Goal: Task Accomplishment & Management: Use online tool/utility

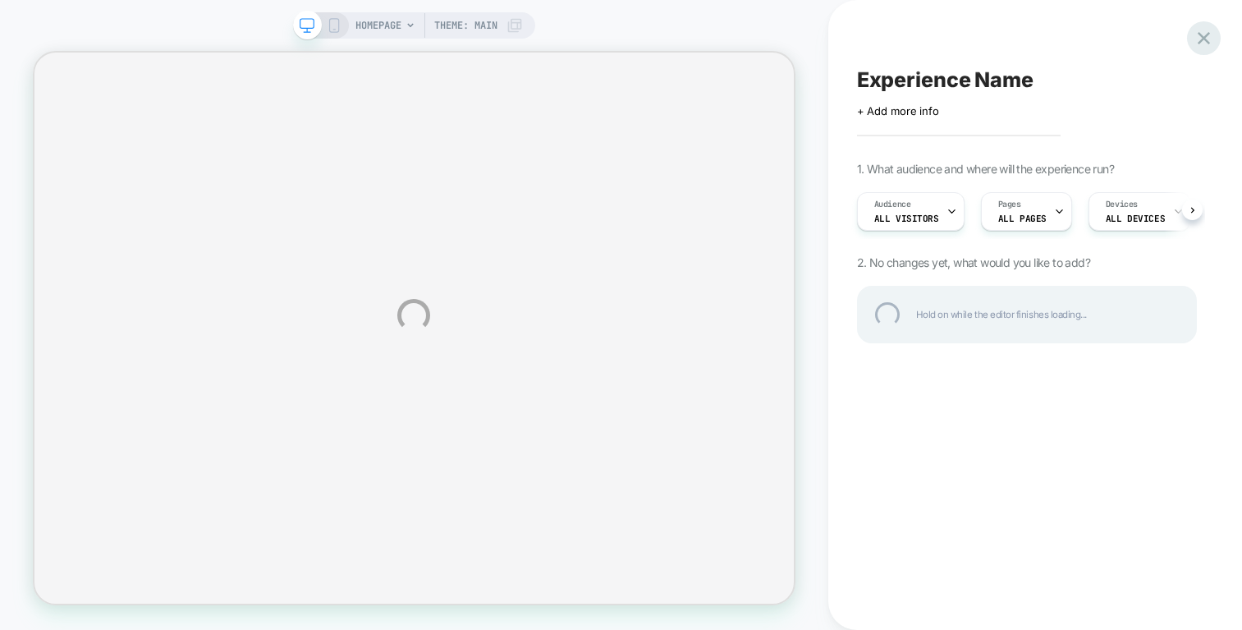
click at [1209, 26] on div at bounding box center [1204, 38] width 34 height 34
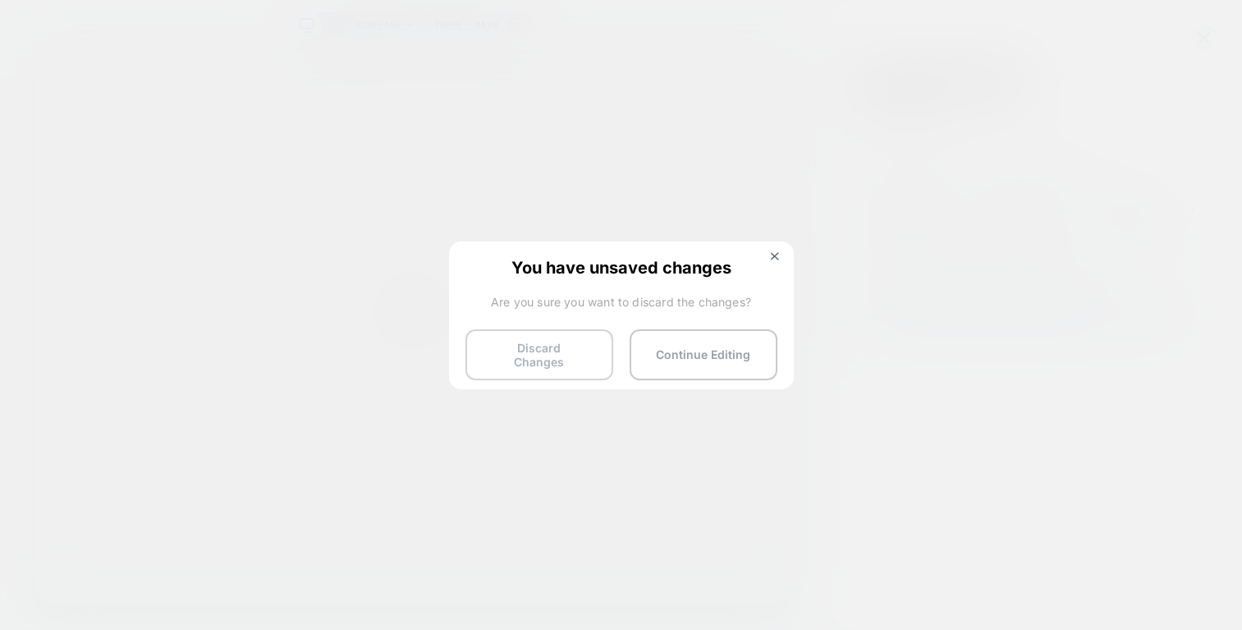
click at [549, 349] on button "Discard Changes" at bounding box center [540, 354] width 148 height 51
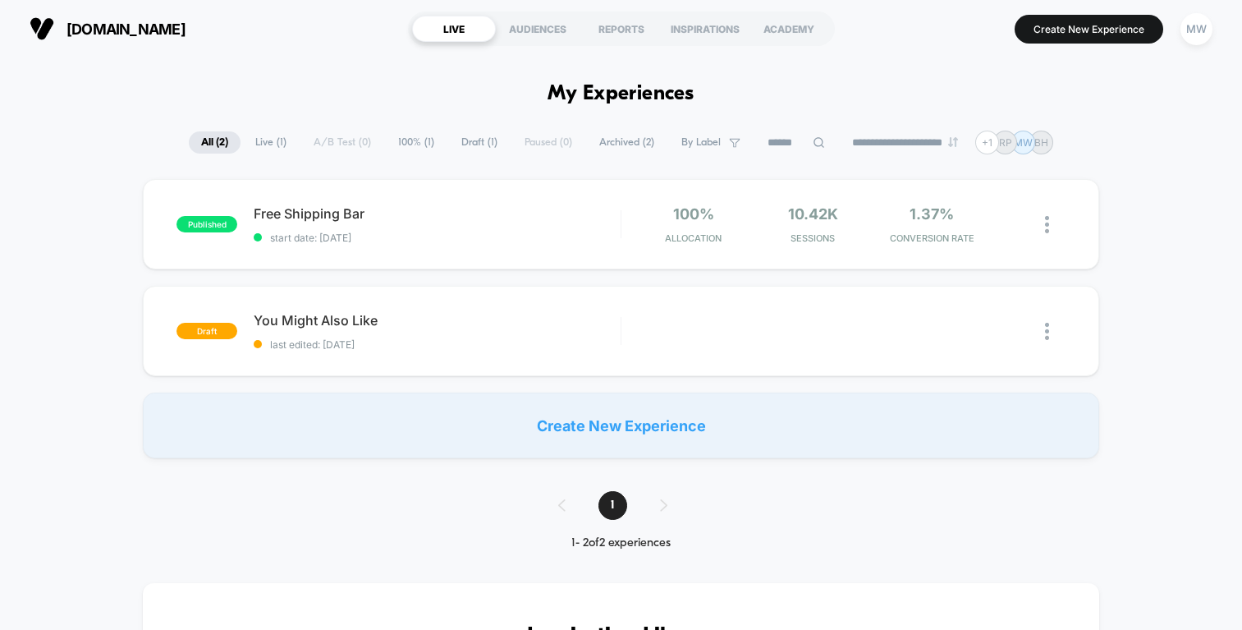
click at [630, 146] on span "Archived ( 2 )" at bounding box center [627, 142] width 80 height 22
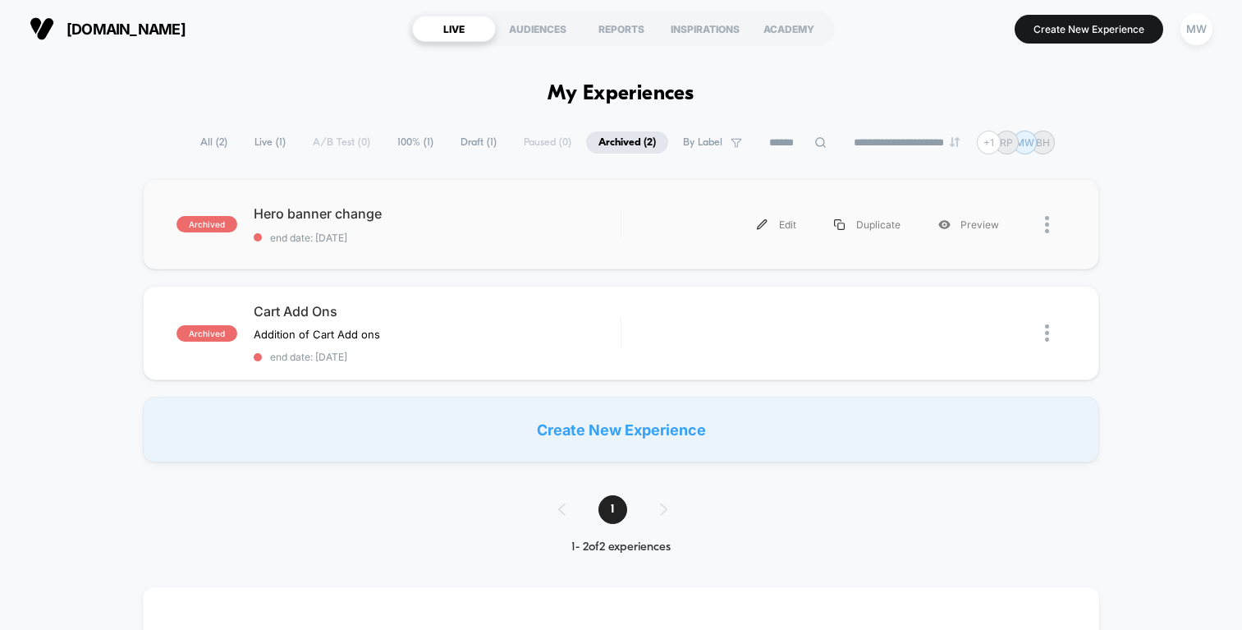
click at [557, 204] on div "archived Hero banner change end date: [DATE] Edit Duplicate Preview" at bounding box center [621, 224] width 956 height 90
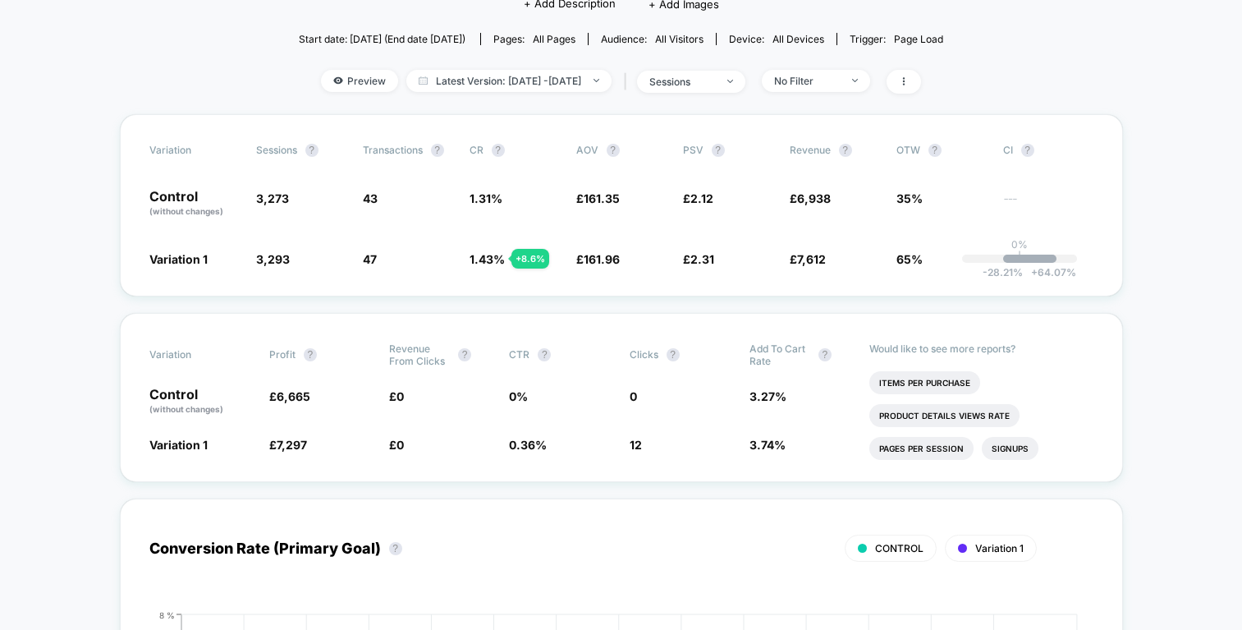
scroll to position [57, 0]
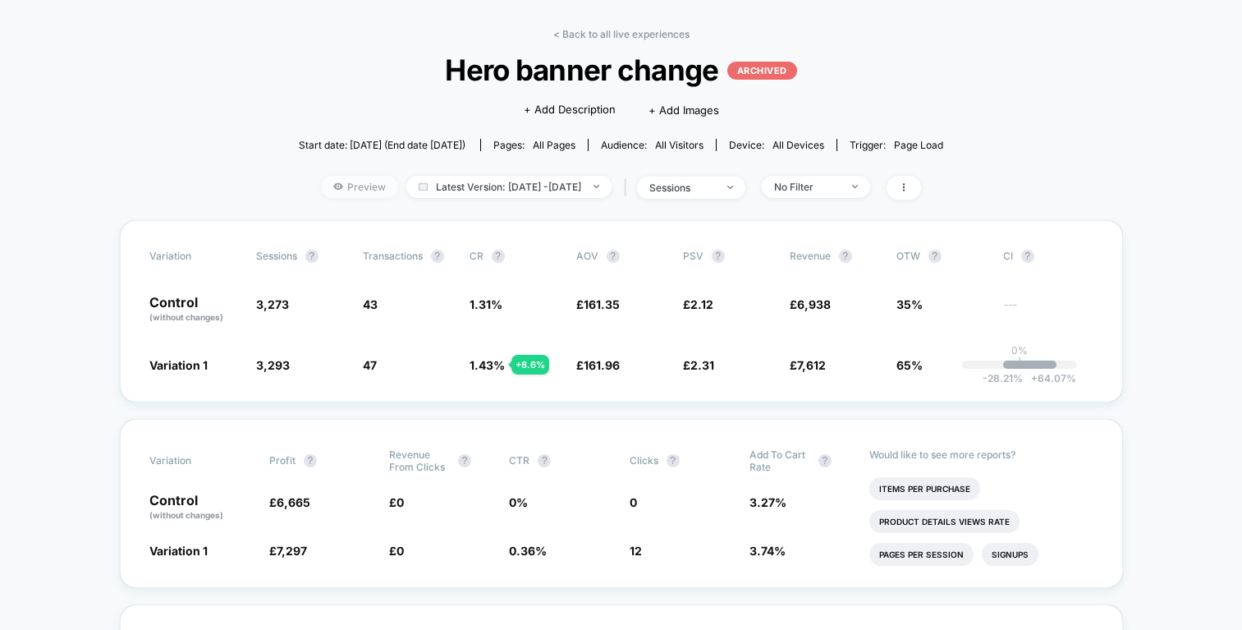
click at [331, 176] on span "Preview" at bounding box center [359, 187] width 77 height 22
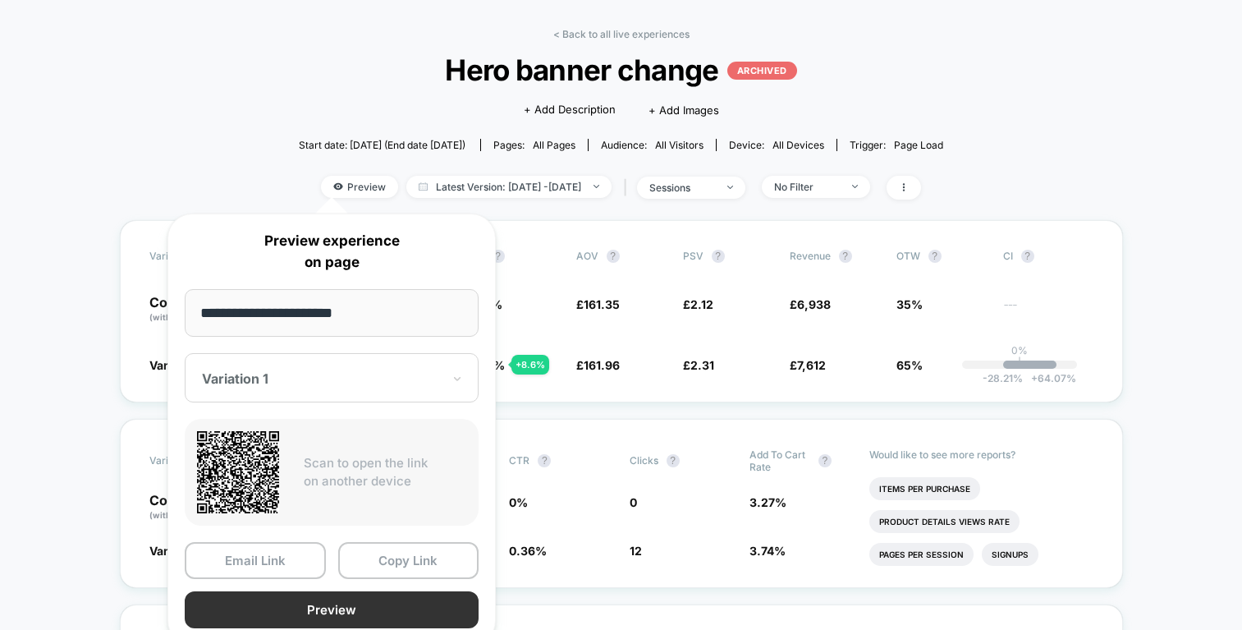
click at [305, 613] on button "Preview" at bounding box center [332, 609] width 294 height 37
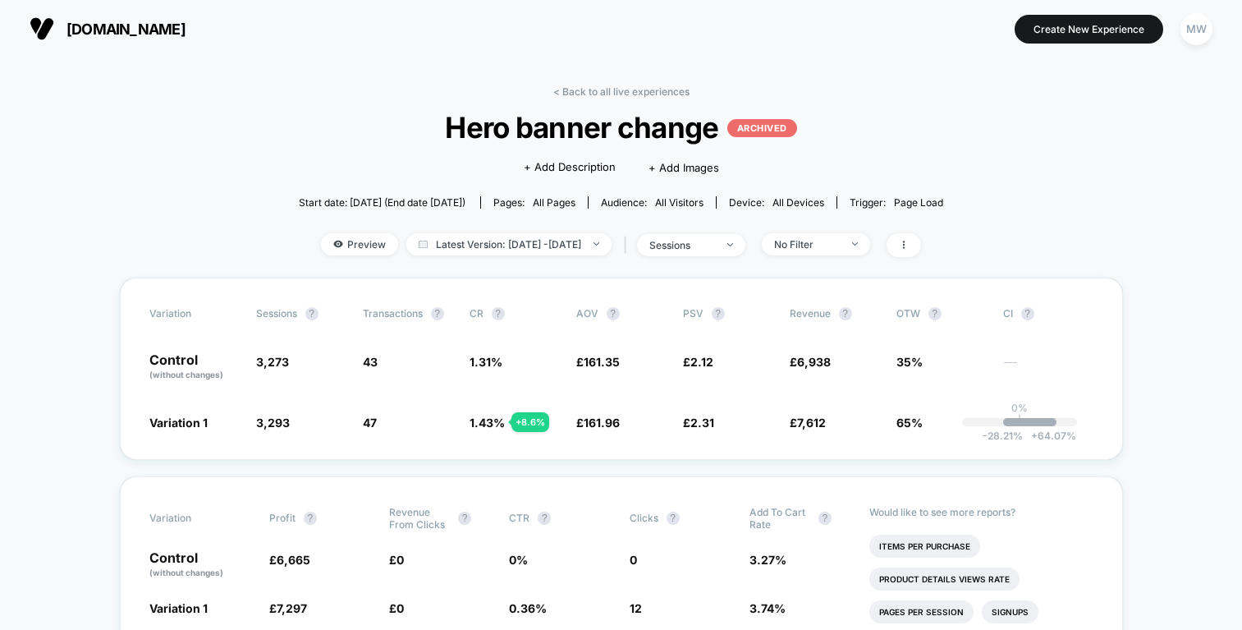
scroll to position [0, 0]
click at [569, 94] on link "< Back to all live experiences" at bounding box center [621, 91] width 136 height 12
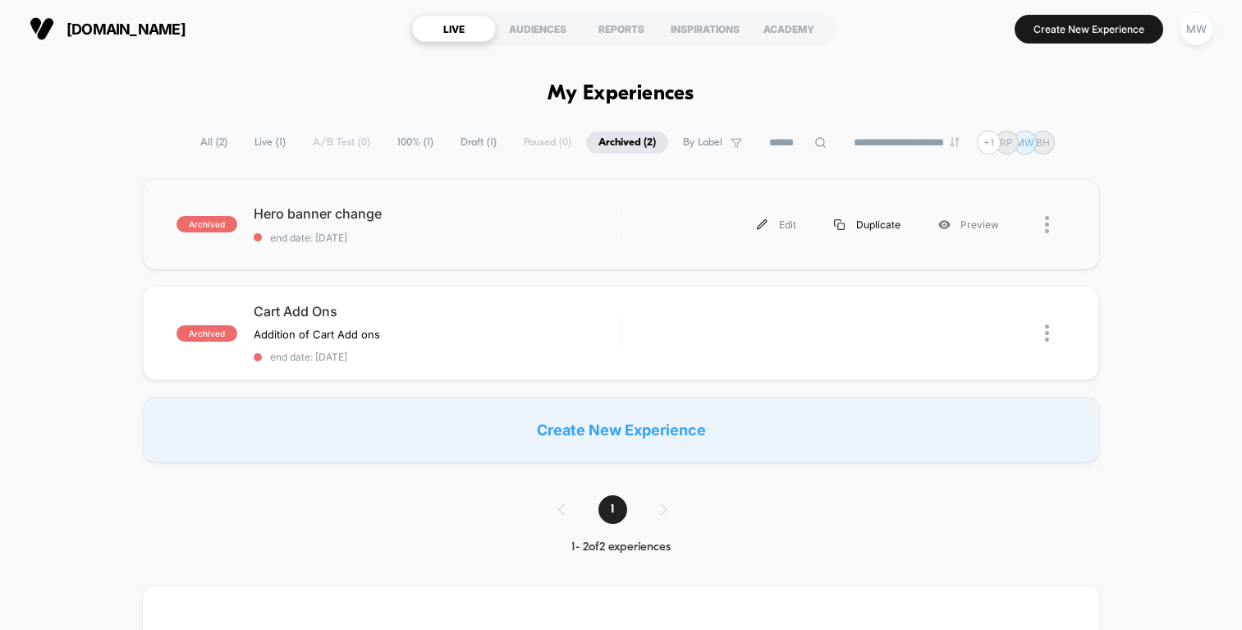
click at [885, 228] on div "Duplicate" at bounding box center [867, 224] width 104 height 37
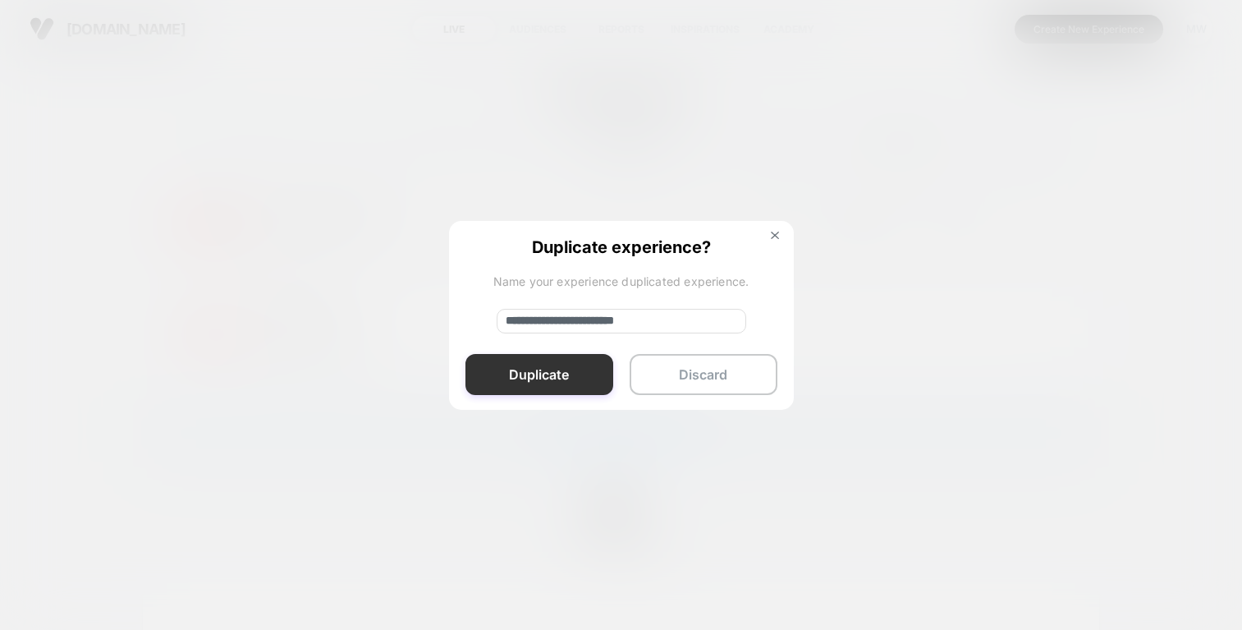
click at [577, 369] on button "Duplicate" at bounding box center [540, 374] width 148 height 41
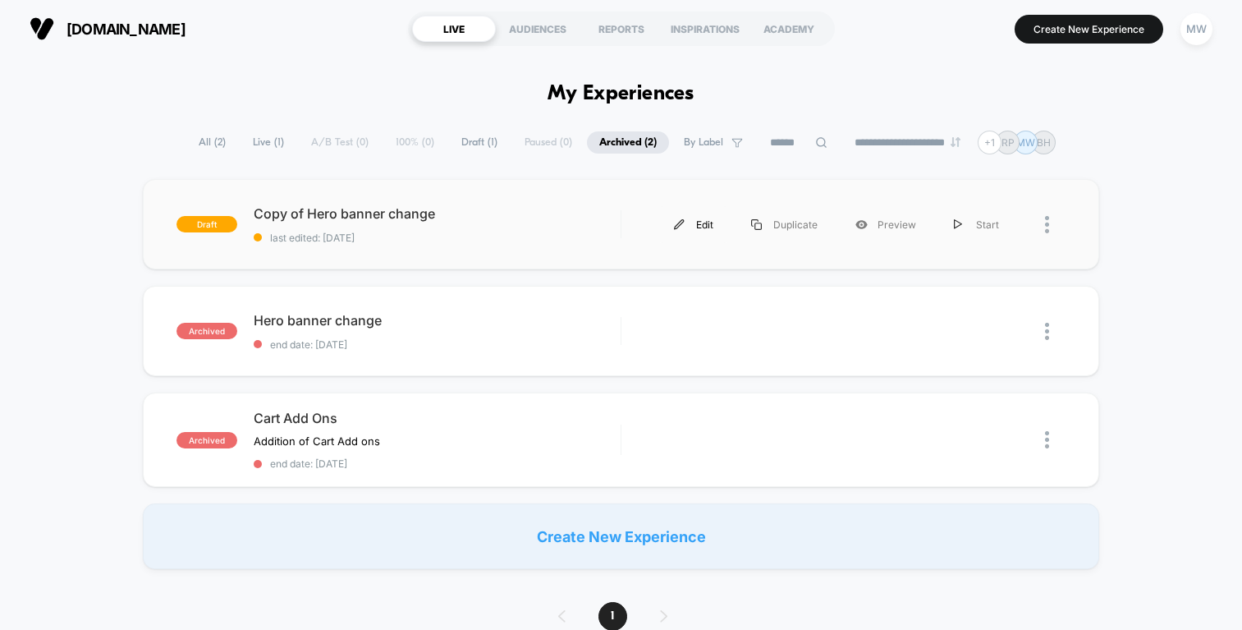
click at [695, 224] on div "Edit" at bounding box center [693, 224] width 77 height 37
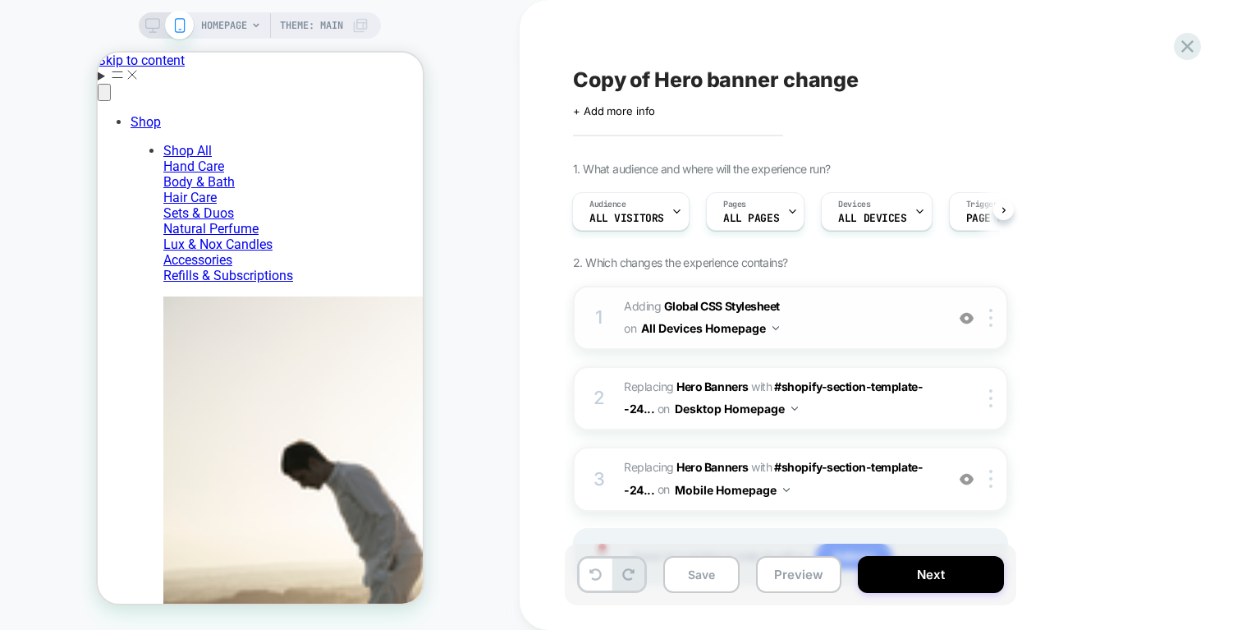
click at [737, 330] on button "All Devices Homepage" at bounding box center [710, 328] width 138 height 24
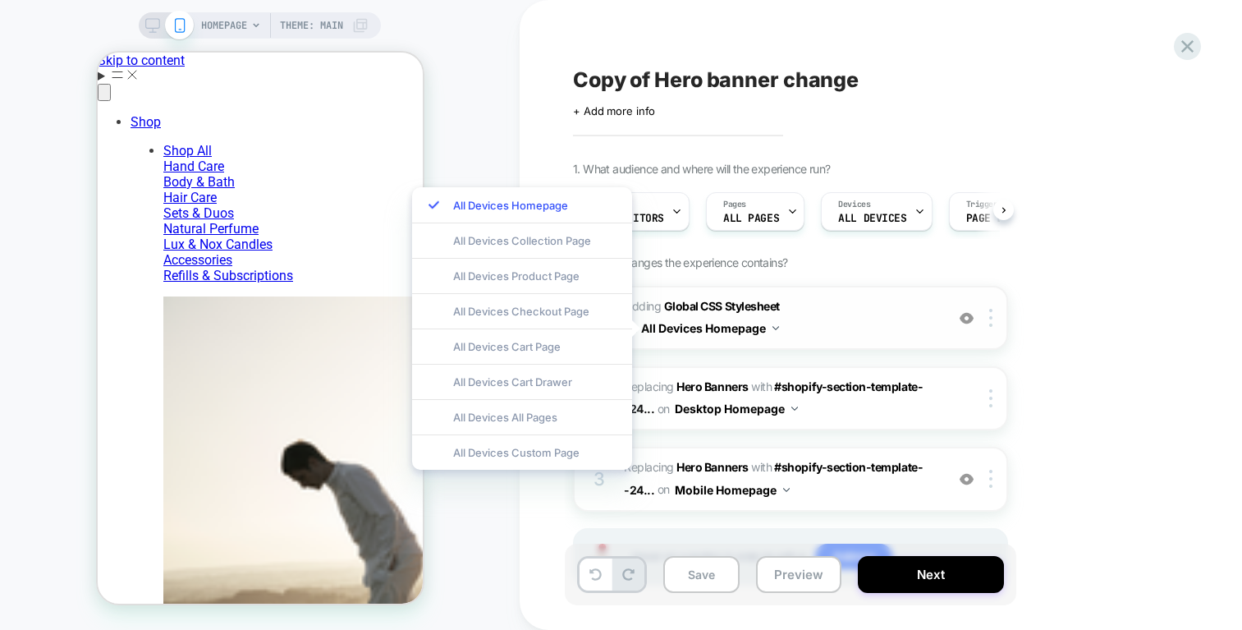
click at [737, 330] on button "All Devices Homepage" at bounding box center [710, 328] width 138 height 24
click at [890, 300] on span "Adding Global CSS Stylesheet on All Devices Homepage" at bounding box center [780, 318] width 313 height 44
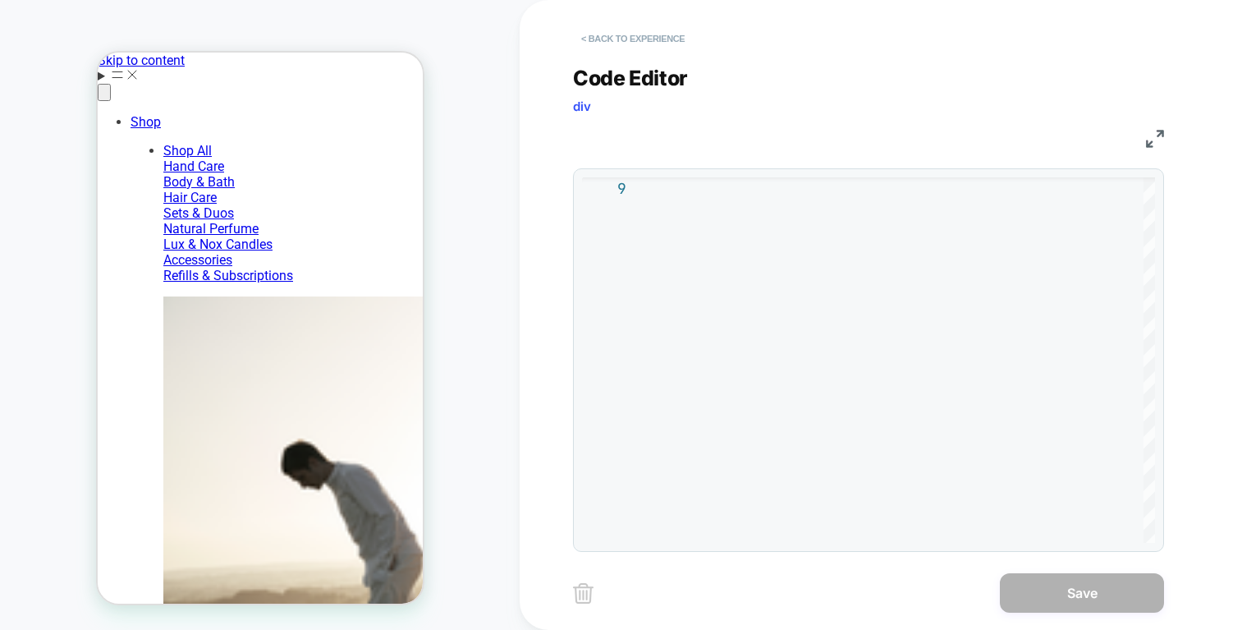
click at [621, 28] on button "< Back to experience" at bounding box center [633, 38] width 120 height 26
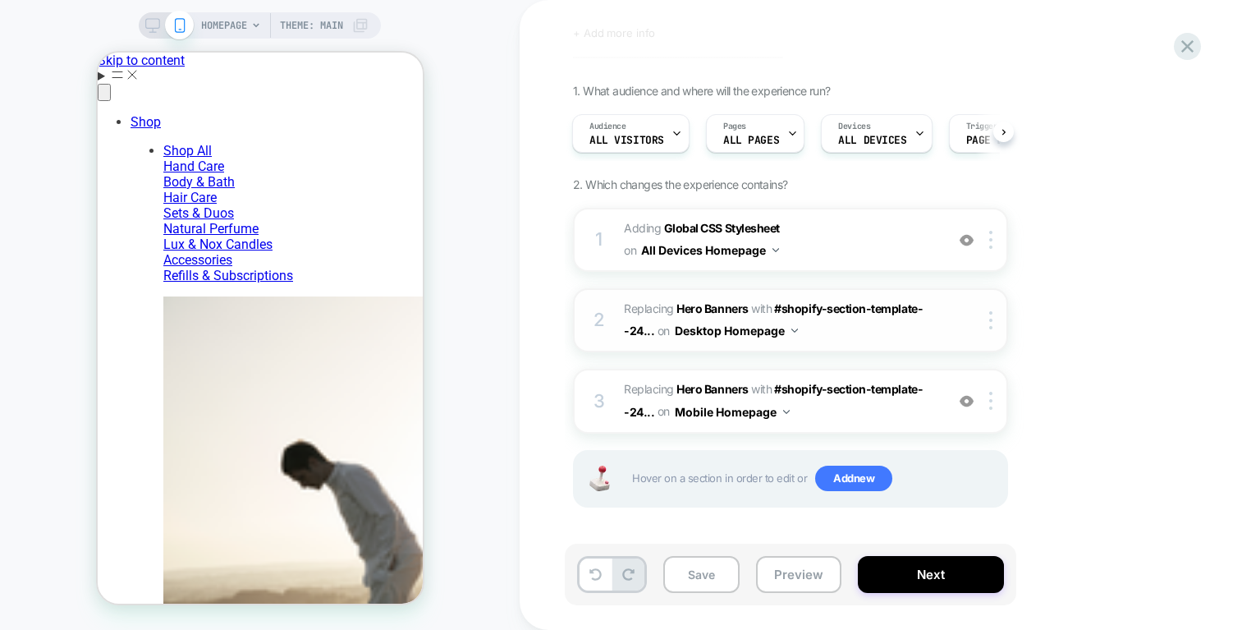
click at [975, 315] on div at bounding box center [979, 320] width 53 height 18
click at [987, 315] on div at bounding box center [993, 320] width 27 height 18
click at [970, 316] on div at bounding box center [979, 320] width 53 height 18
click at [687, 335] on button "Desktop Homepage" at bounding box center [736, 331] width 123 height 24
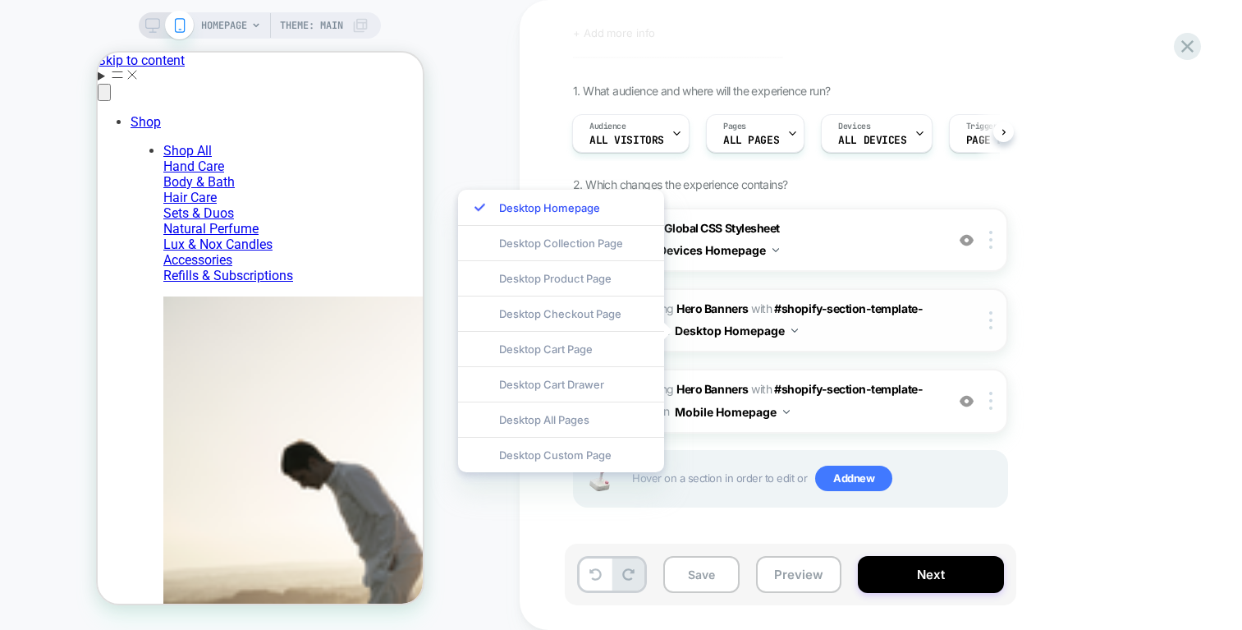
click at [820, 322] on span "#_loomi_addon_1750852677973_dup1760014804 Replacing Hero Banners WITH #shopify-…" at bounding box center [780, 320] width 313 height 44
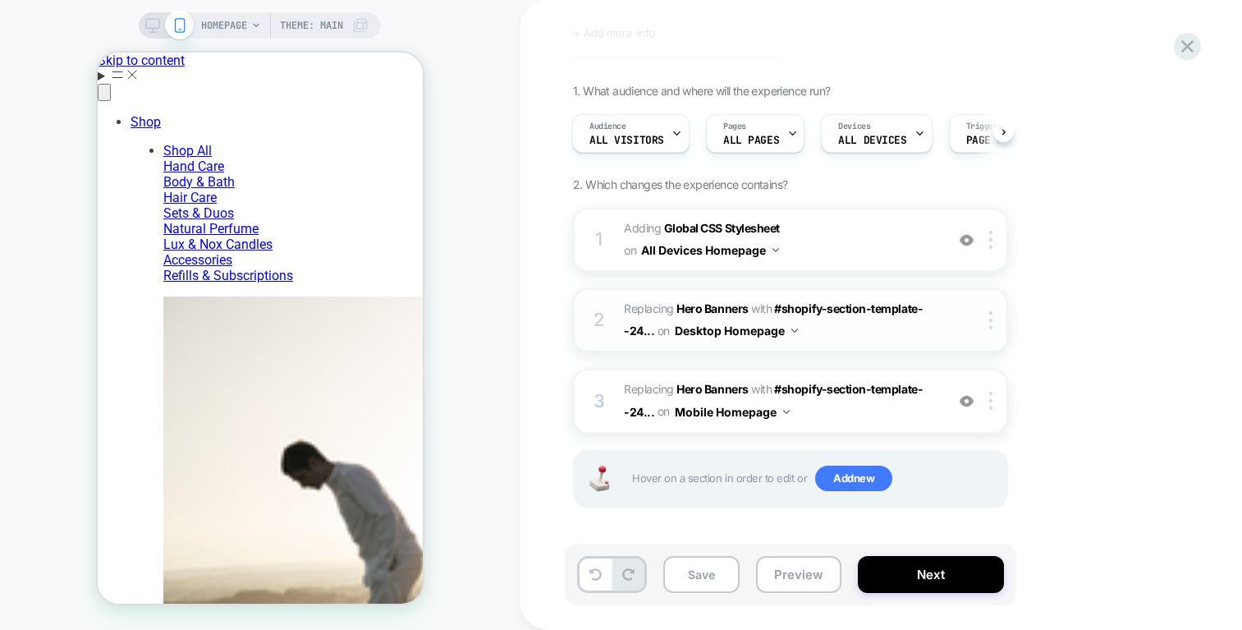
click at [820, 322] on span "#_loomi_addon_1750852677973_dup1760014804 Replacing Hero Banners WITH #shopify-…" at bounding box center [780, 320] width 313 height 44
click at [966, 246] on img at bounding box center [967, 240] width 14 height 14
click at [966, 243] on img at bounding box center [967, 240] width 14 height 14
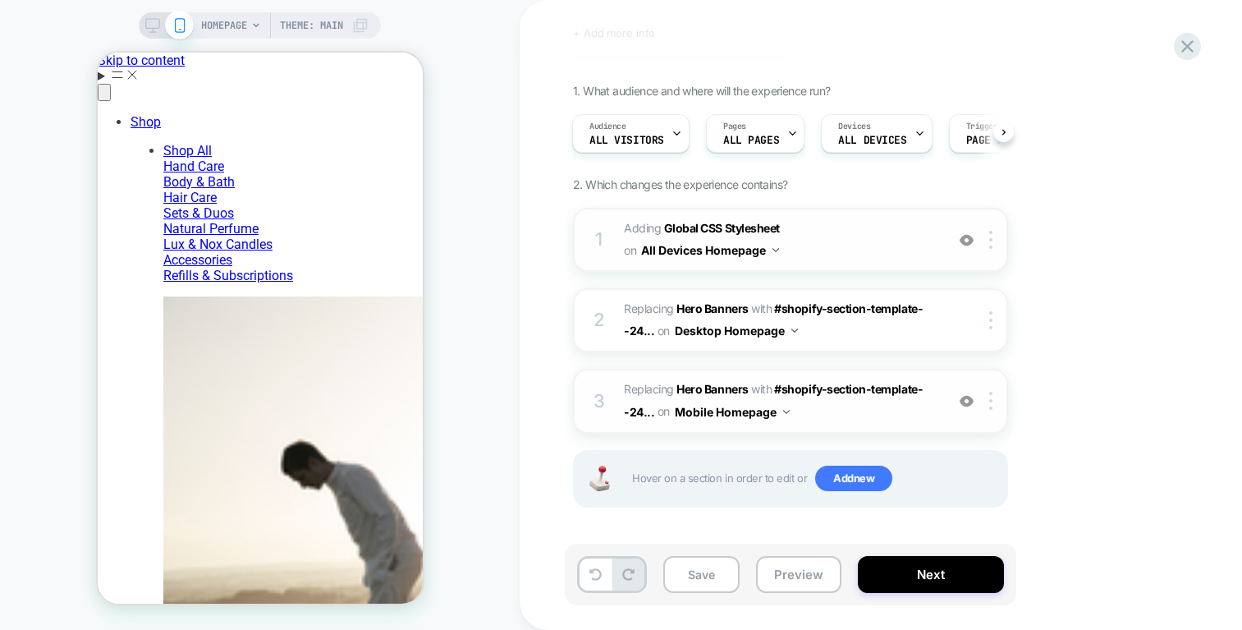
click at [830, 407] on span "#_loomi_addon_1750853862442_dup1760014804 Replacing Hero Banners WITH #shopify-…" at bounding box center [780, 400] width 313 height 44
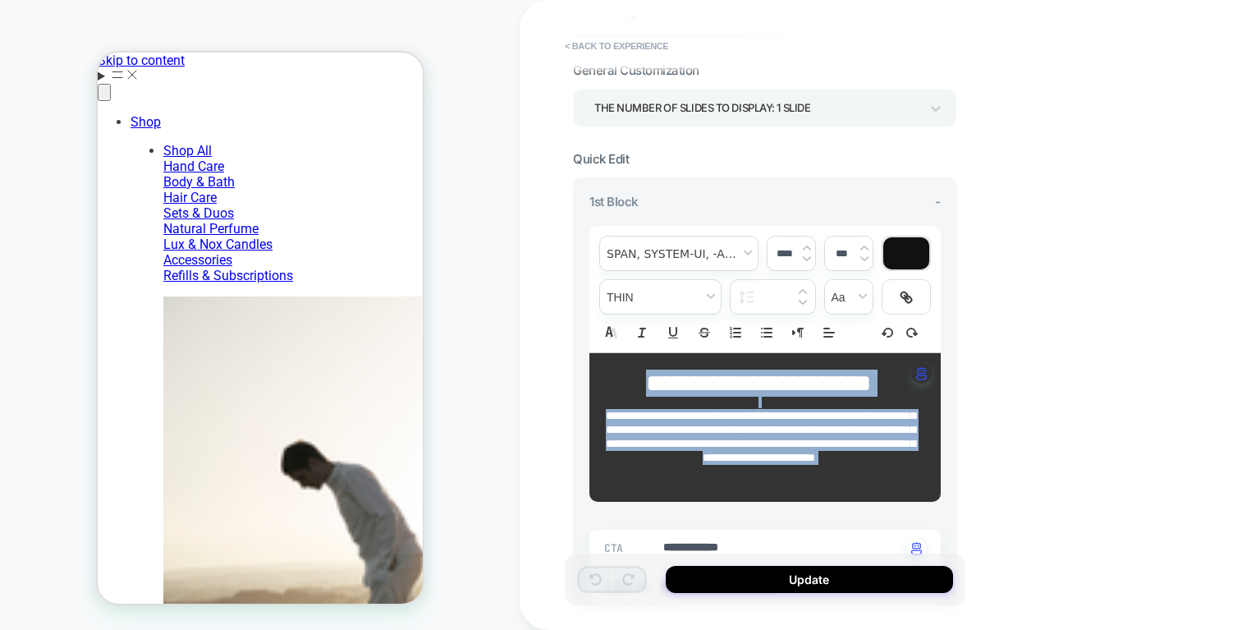
drag, startPoint x: 637, startPoint y: 384, endPoint x: 918, endPoint y: 472, distance: 294.2
click at [918, 472] on div "**********" at bounding box center [764, 427] width 351 height 149
type textarea "*"
type input "****"
type textarea "*"
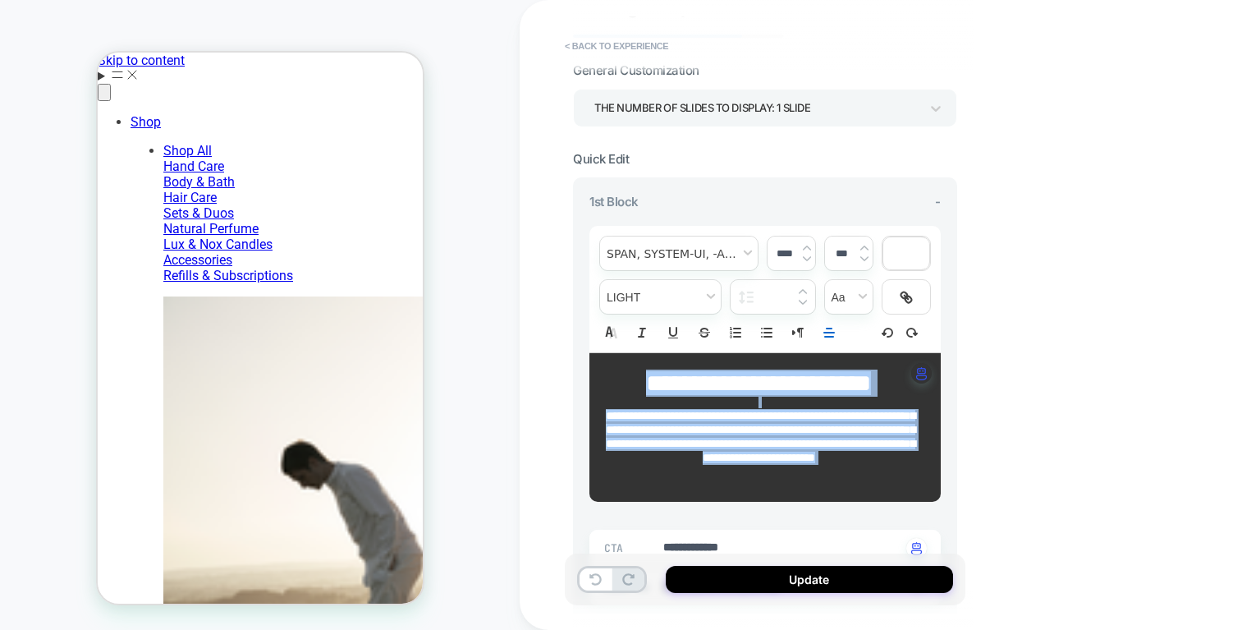
copy div "**********"
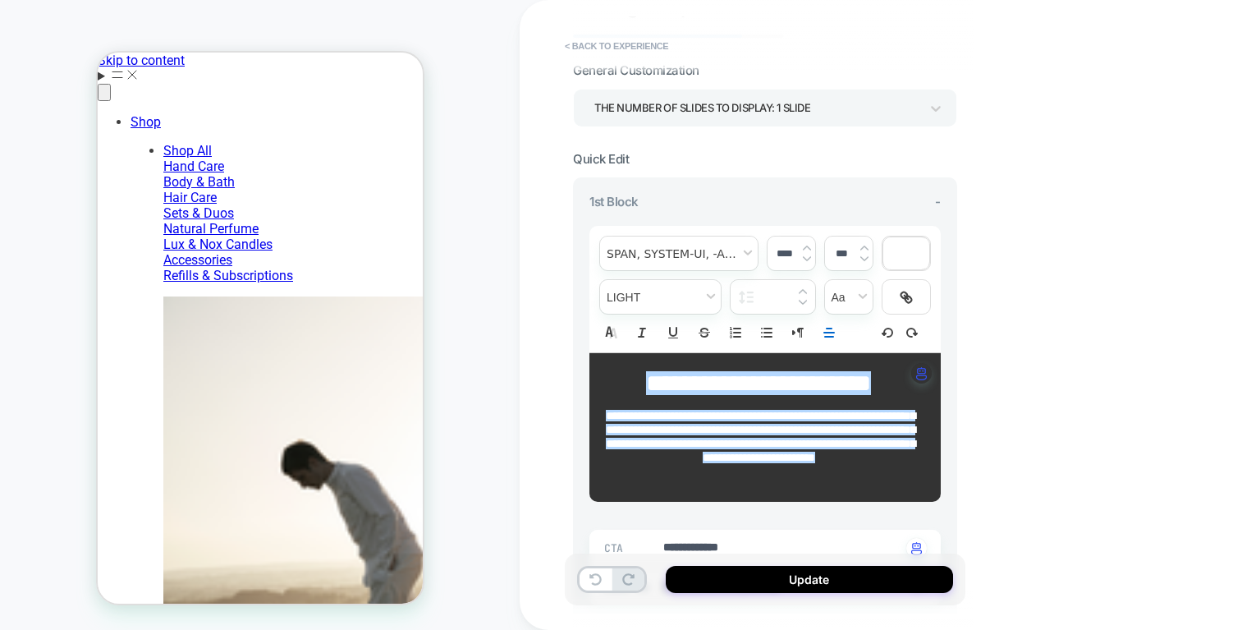
click at [1034, 50] on div "**********" at bounding box center [881, 315] width 723 height 630
click at [577, 42] on button "< Back to experience" at bounding box center [617, 46] width 120 height 26
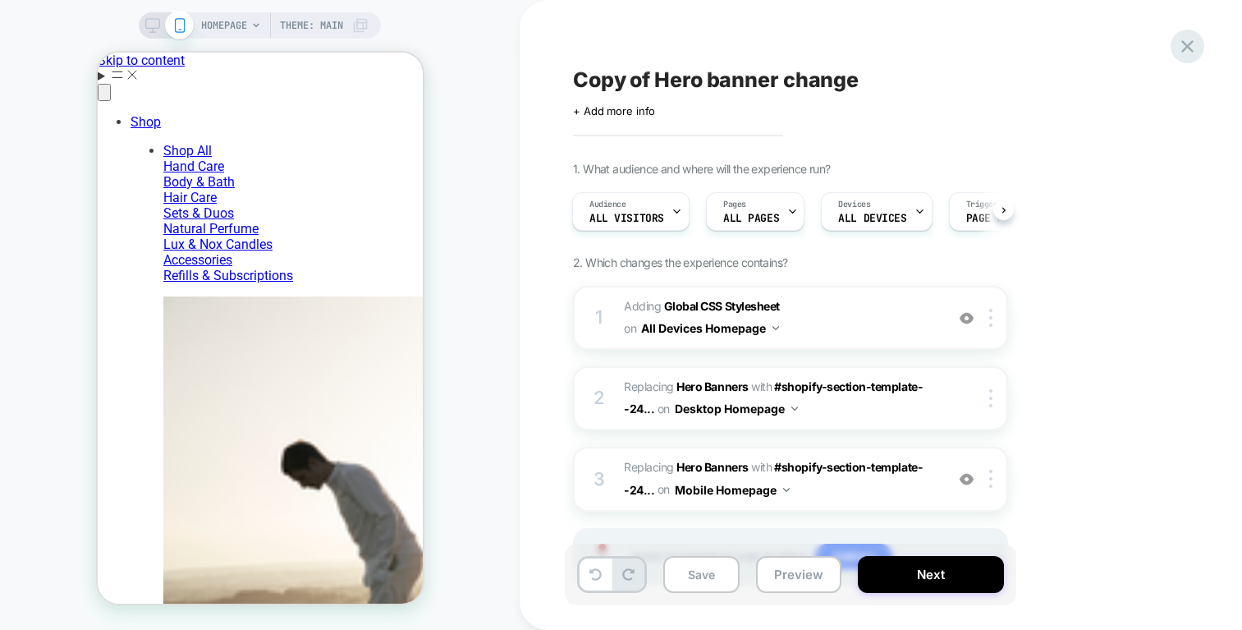
click at [1195, 49] on icon at bounding box center [1188, 46] width 22 height 22
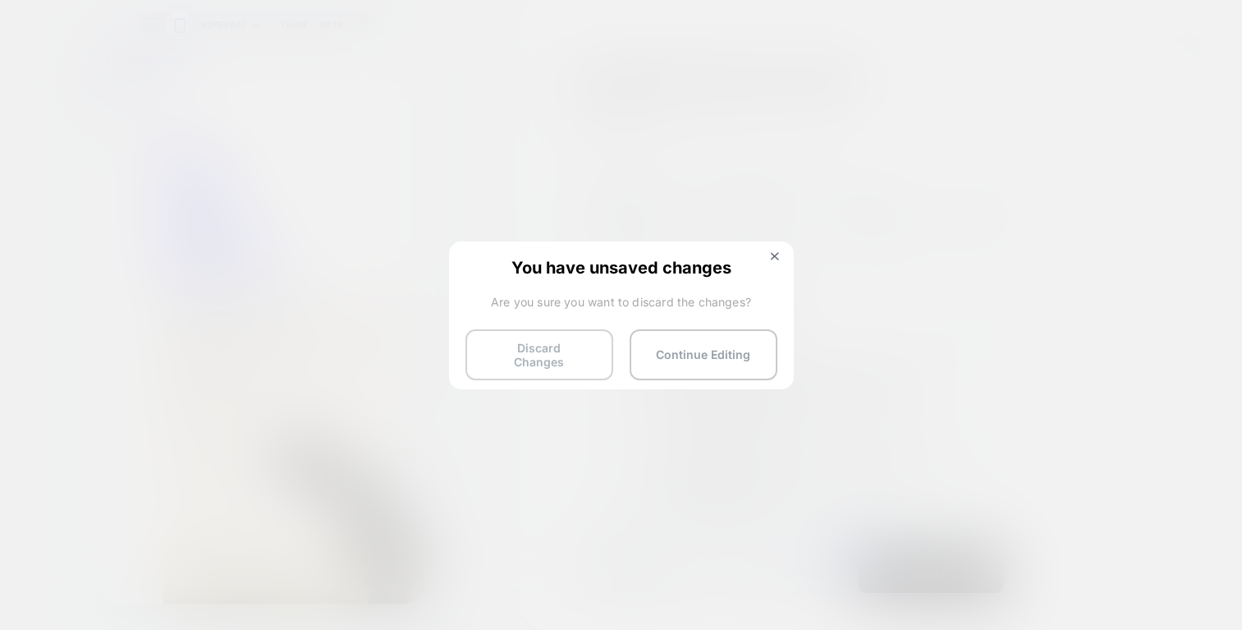
click at [597, 365] on button "Discard Changes" at bounding box center [540, 354] width 148 height 51
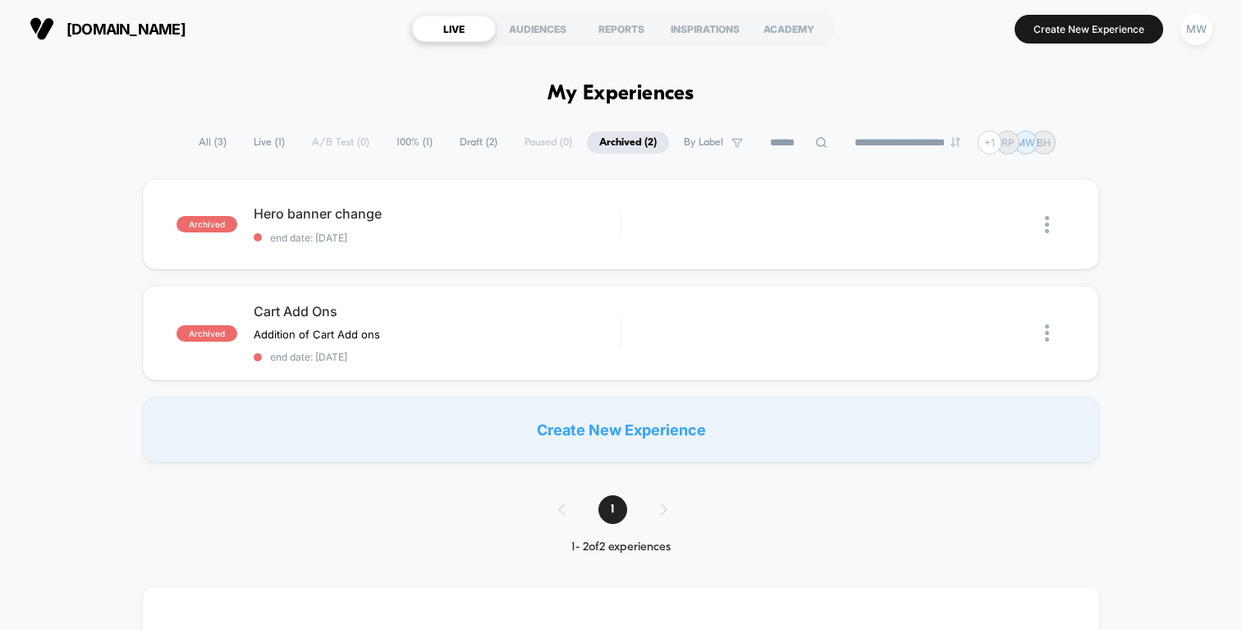
click at [475, 34] on div "LIVE" at bounding box center [454, 29] width 84 height 26
